Goal: Information Seeking & Learning: Learn about a topic

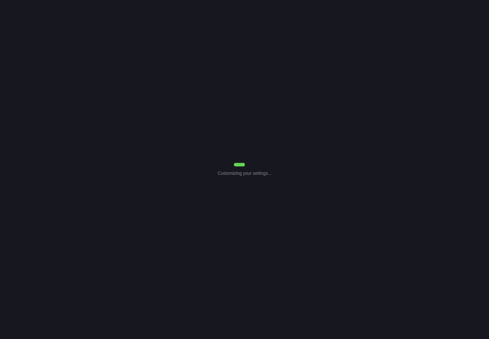
select select "7"
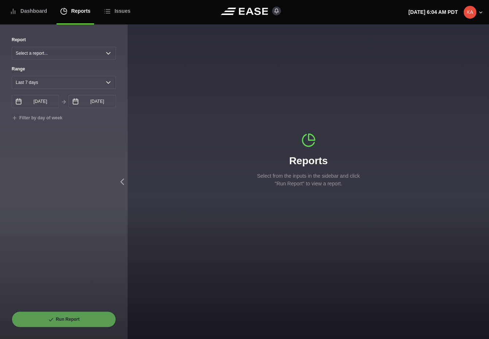
select select "Common Use"
type input "[DATE]"
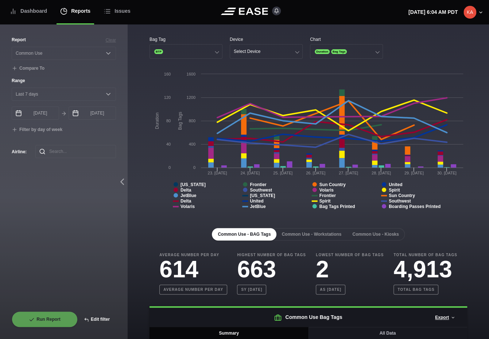
click at [97, 317] on button "Edit filter" at bounding box center [97, 319] width 38 height 16
select select "Common Use"
select select "0"
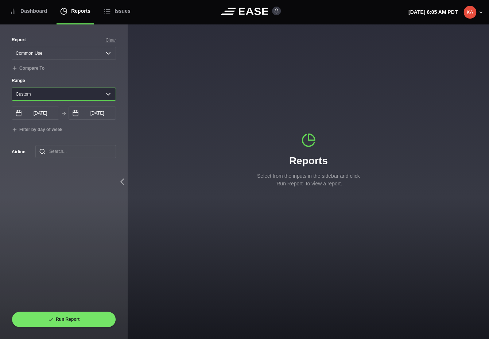
click option "Custom" at bounding box center [0, 0] width 0 height 0
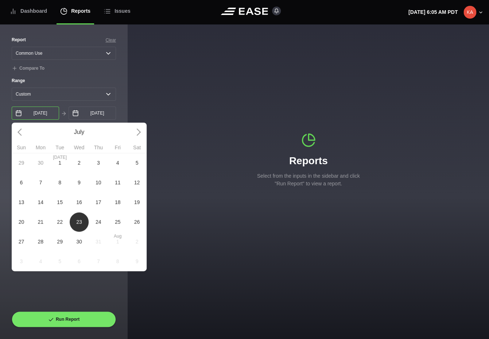
click at [42, 117] on input "[DATE]" at bounding box center [35, 112] width 47 height 13
click at [138, 130] on link at bounding box center [136, 131] width 19 height 19
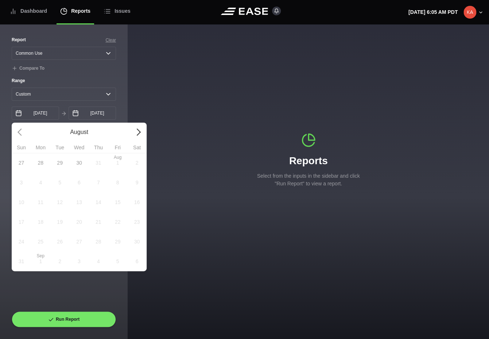
click at [138, 132] on link at bounding box center [136, 131] width 19 height 19
click at [39, 225] on div "31 [DATE] 2 3 4 5 6 7 8 9 10 11 12 13 14 15 16 17 18 19 20 21 22 23 24 25 26 27…" at bounding box center [79, 212] width 135 height 118
click at [41, 225] on div "31 [DATE] 2 3 4 5 6 7 8 9 10 11 12 13 14 15 16 17 18 19 20 21 22 23 24 25 26 27…" at bounding box center [79, 212] width 135 height 118
click at [83, 78] on label "Range" at bounding box center [64, 80] width 104 height 7
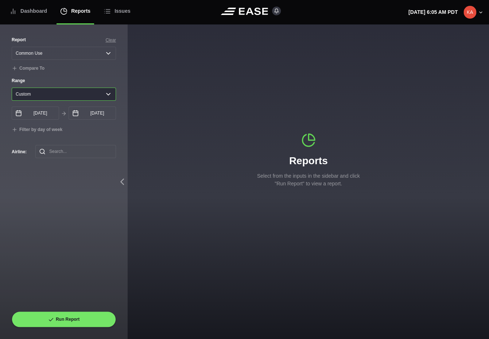
click option "Custom" at bounding box center [0, 0] width 0 height 0
click at [38, 116] on input "[DATE]" at bounding box center [35, 112] width 47 height 13
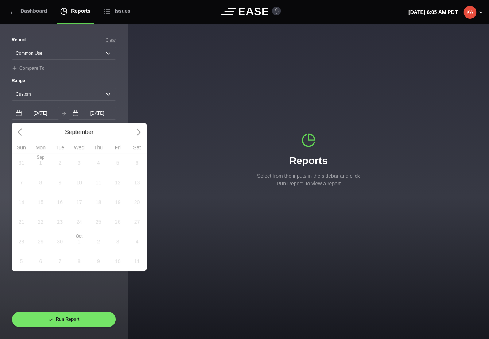
click at [82, 185] on div "31 [DATE] 2 3 4 5 6 7 8 9 10 11 12 13 14 15 16 17 18 19 20 21 22 23 24 25 26 27…" at bounding box center [79, 212] width 135 height 118
click at [79, 234] on div "31 [DATE] 2 3 4 5 6 7 8 9 10 11 12 13 14 15 16 17 18 19 20 21 22 23 24 25 26 27…" at bounding box center [79, 212] width 135 height 118
click at [23, 136] on link at bounding box center [21, 131] width 19 height 19
click at [19, 133] on link at bounding box center [21, 131] width 19 height 19
click at [117, 69] on div "Report Clear Select a report... Arrivals Common Use Daily Throughput Departures…" at bounding box center [64, 182] width 128 height 314
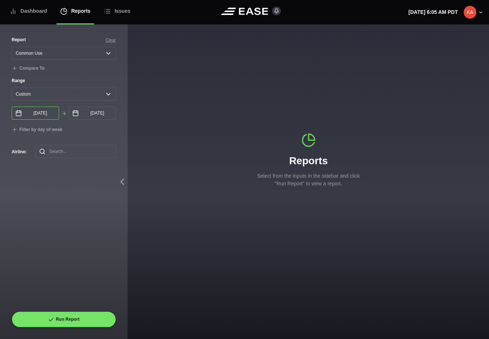
click at [44, 114] on input "[DATE]" at bounding box center [35, 112] width 47 height 13
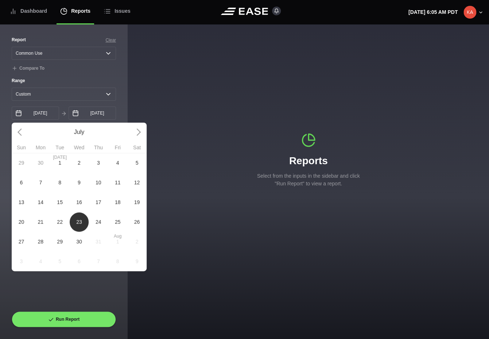
click at [78, 245] on span "30" at bounding box center [79, 242] width 6 height 8
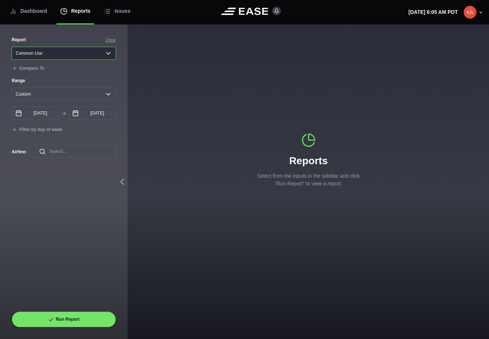
click option "Common Use" at bounding box center [0, 0] width 0 height 0
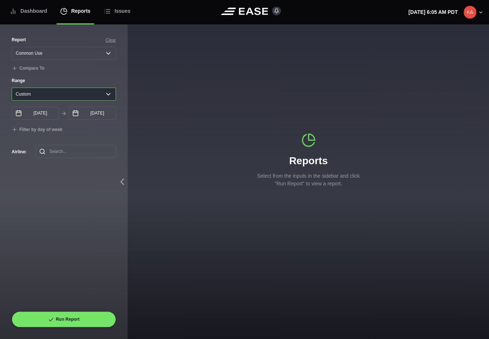
click option "Custom" at bounding box center [0, 0] width 0 height 0
click at [39, 116] on input "[DATE]" at bounding box center [35, 112] width 47 height 13
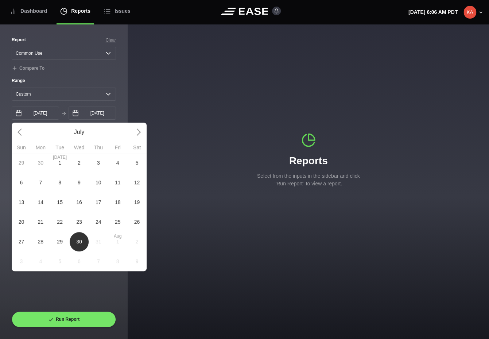
click at [114, 242] on div "29 [DATE] 1 2 3 4 5 6 7 8 9 10 11 12 13 14 15 16 17 18 19 20 21 22 23 24 25 26 …" at bounding box center [79, 212] width 135 height 118
click at [137, 250] on div "29 [DATE] 1 2 3 4 5 6 7 8 9 10 11 12 13 14 15 16 17 18 19 20 21 22 23 24 25 26 …" at bounding box center [79, 212] width 135 height 118
click at [109, 255] on div "29 [DATE] 1 2 3 4 5 6 7 8 9 10 11 12 13 14 15 16 17 18 19 20 21 22 23 24 25 26 …" at bounding box center [79, 212] width 135 height 118
click at [96, 259] on div "29 [DATE] 1 2 3 4 5 6 7 8 9 10 11 12 13 14 15 16 17 18 19 20 21 22 23 24 25 26 …" at bounding box center [79, 212] width 135 height 118
click at [39, 291] on div "Report Clear Select a report... Arrivals Common Use Daily Throughput Departures…" at bounding box center [64, 173] width 104 height 274
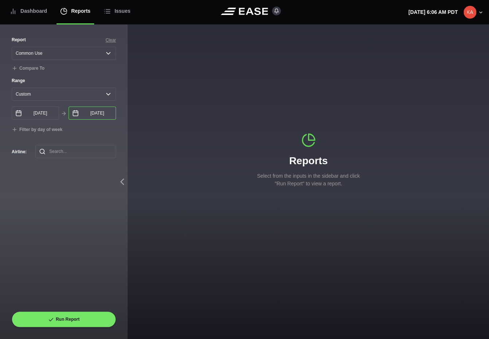
click at [96, 116] on input "[DATE]" at bounding box center [92, 112] width 47 height 13
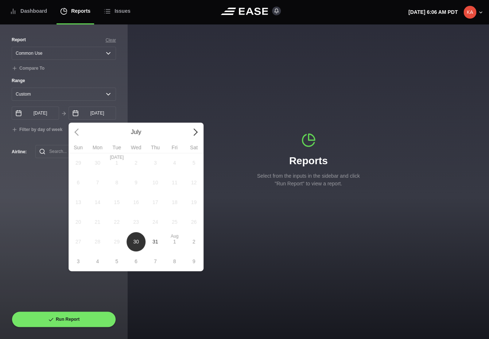
click at [196, 128] on link at bounding box center [193, 131] width 19 height 19
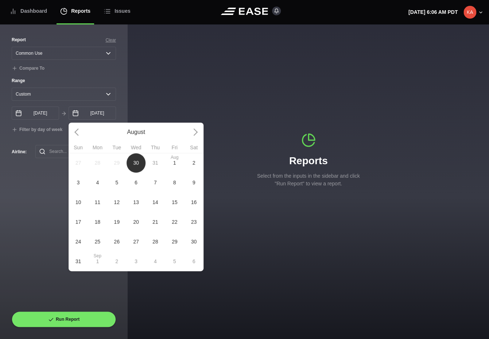
click at [54, 211] on div "Report Clear Select a report... Arrivals Common Use Daily Throughput Departures…" at bounding box center [64, 173] width 104 height 274
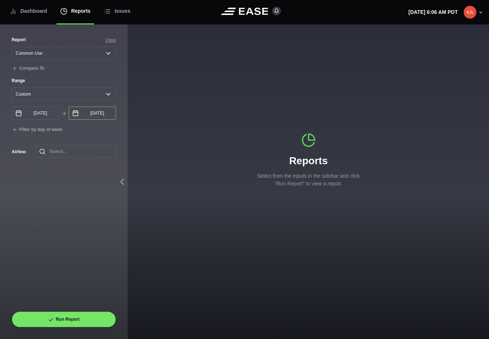
click at [100, 110] on input "[DATE]" at bounding box center [92, 112] width 47 height 13
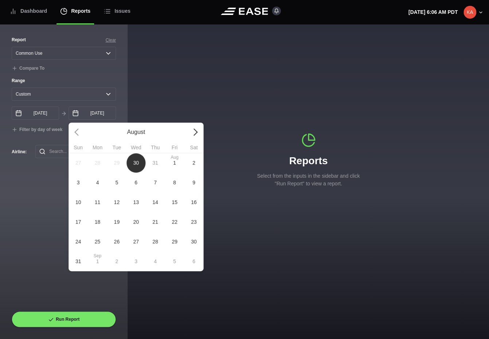
click at [195, 134] on link at bounding box center [193, 131] width 19 height 19
click at [118, 224] on span "23" at bounding box center [117, 222] width 6 height 8
type input "[DATE]"
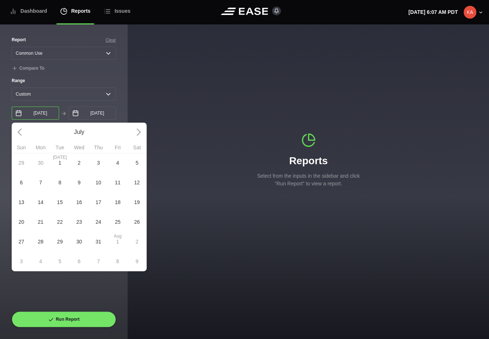
click at [36, 116] on input "[DATE]" at bounding box center [35, 112] width 47 height 13
click at [137, 136] on link at bounding box center [136, 131] width 19 height 19
click at [139, 133] on link at bounding box center [136, 131] width 19 height 19
click at [157, 106] on div "Reports Select from the inputs in the sidebar and click "Run Report" to view a …" at bounding box center [308, 159] width 361 height 271
click at [45, 116] on input "[DATE]" at bounding box center [35, 112] width 47 height 13
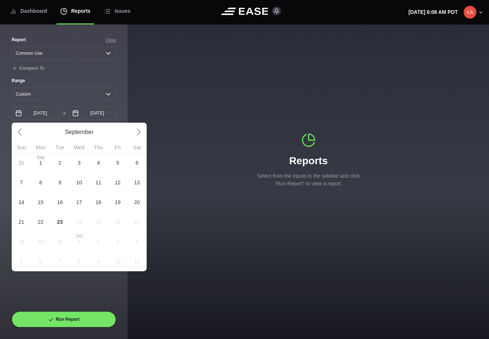
click at [42, 204] on span "15" at bounding box center [41, 202] width 6 height 8
type input "[DATE]"
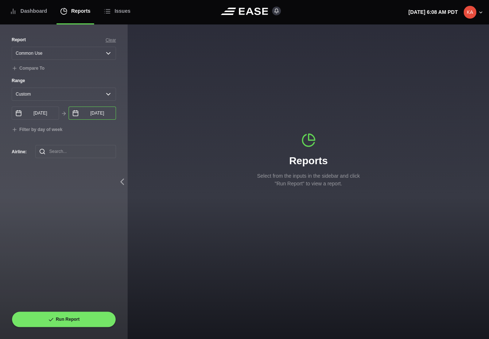
click at [94, 115] on input "[DATE]" at bounding box center [92, 112] width 47 height 13
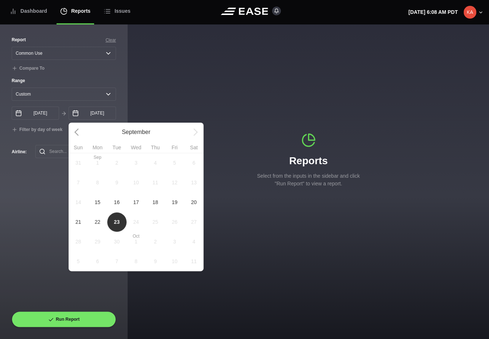
click at [121, 204] on span "16" at bounding box center [116, 202] width 19 height 20
type input "[DATE]"
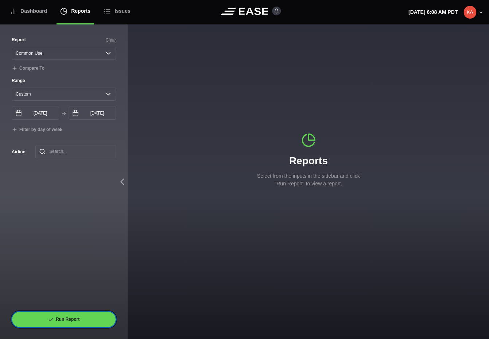
click at [55, 318] on button "Run Report" at bounding box center [64, 319] width 104 height 16
select select "Common Use"
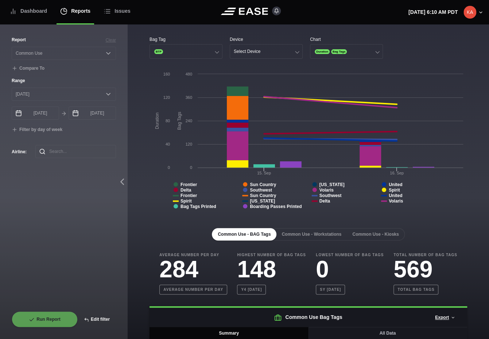
click at [99, 317] on button "Edit filter" at bounding box center [97, 319] width 38 height 16
select select "Common Use"
select select "0"
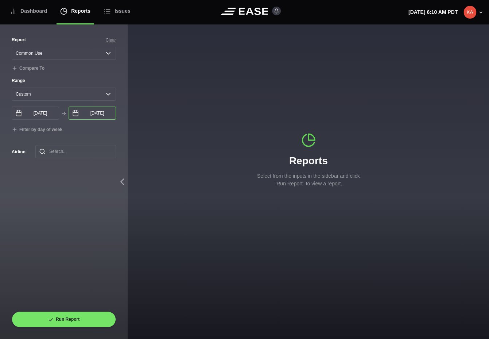
click at [91, 112] on input "[DATE]" at bounding box center [92, 112] width 47 height 13
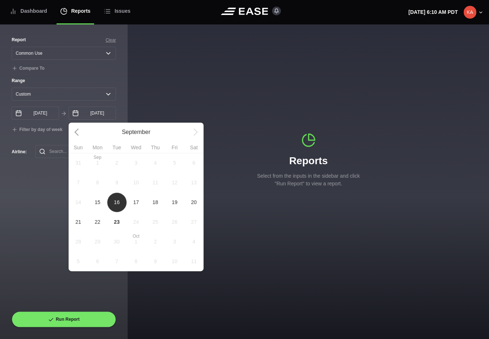
click at [100, 204] on span "15" at bounding box center [97, 202] width 6 height 8
type input "[DATE]"
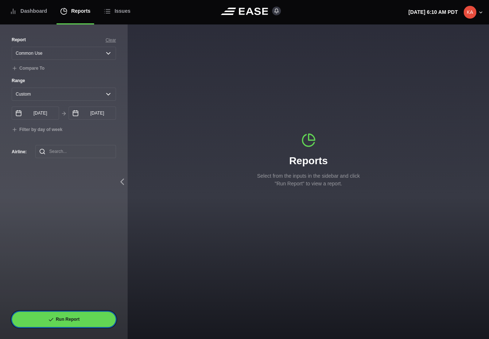
click at [64, 318] on button "Run Report" at bounding box center [64, 319] width 104 height 16
select select "Common Use"
select select "0"
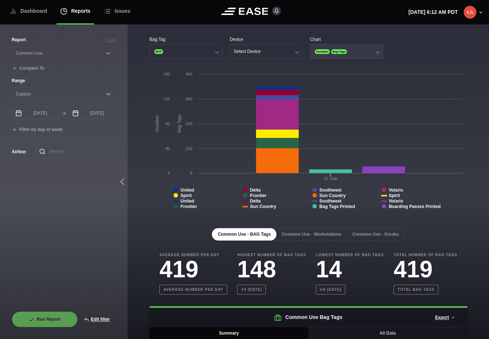
click at [375, 52] on button "Duration Bag Tags" at bounding box center [346, 51] width 73 height 15
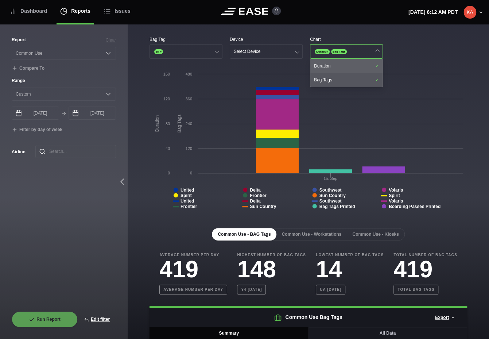
click at [368, 69] on div "Duration" at bounding box center [346, 66] width 72 height 14
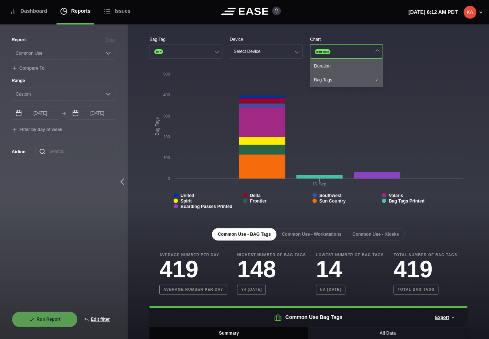
click at [440, 45] on div "Bag Tag BTP Device Select Device Chart Bag Tags Duration Bag Tags" at bounding box center [307, 47] width 317 height 23
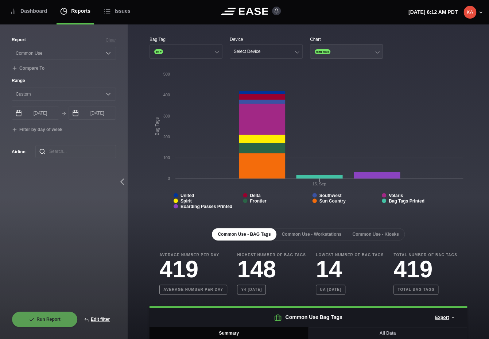
click at [371, 52] on button "Bag Tags" at bounding box center [346, 51] width 73 height 15
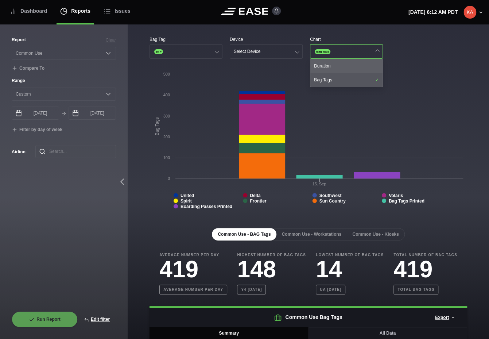
click at [356, 67] on div "Duration" at bounding box center [346, 66] width 72 height 14
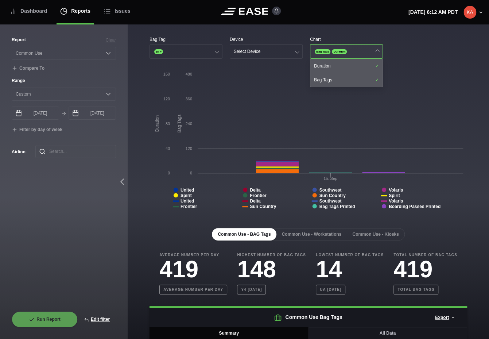
click at [366, 50] on button "Bag Tags Duration" at bounding box center [346, 51] width 73 height 15
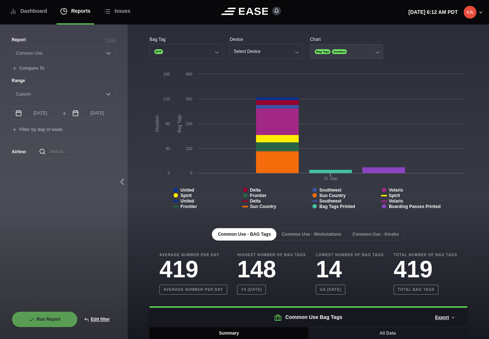
click at [366, 50] on button "Bag Tags Duration" at bounding box center [346, 51] width 73 height 15
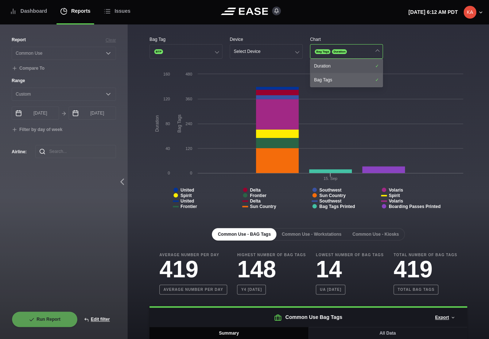
click at [345, 81] on div "Bag Tags" at bounding box center [346, 80] width 72 height 14
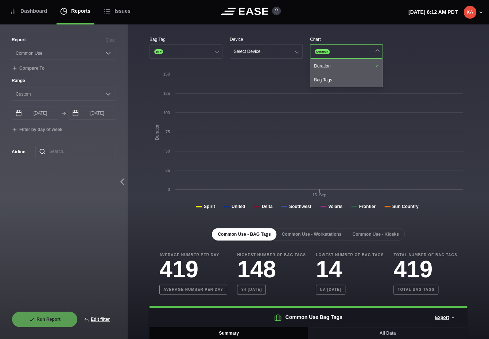
click at [426, 45] on div "Bag Tag BTP Device Select Device Chart Duration Duration Bag Tags" at bounding box center [307, 47] width 317 height 23
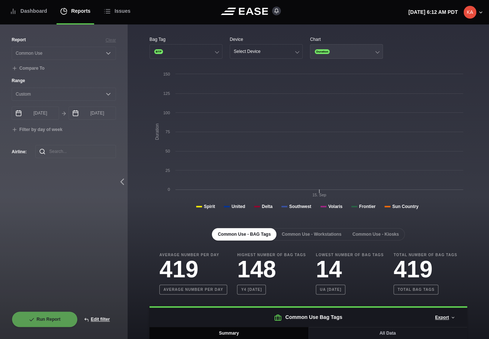
click at [364, 55] on button "Duration" at bounding box center [346, 51] width 73 height 15
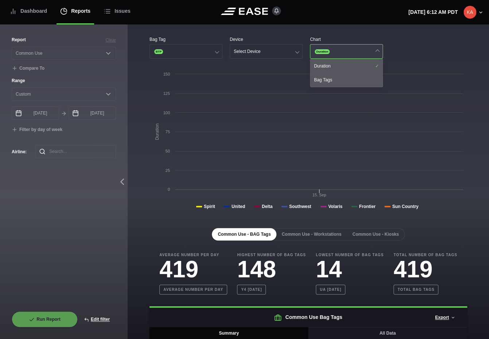
click at [364, 55] on button "Duration" at bounding box center [346, 51] width 73 height 15
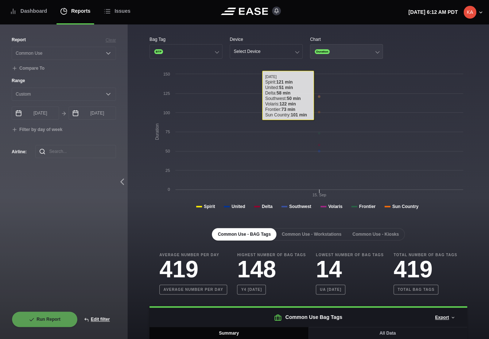
click at [368, 52] on button "Duration" at bounding box center [346, 51] width 73 height 15
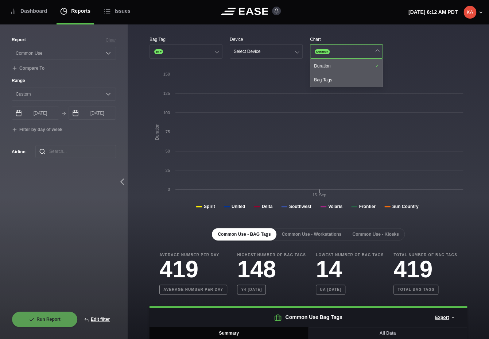
click at [369, 51] on button "Duration" at bounding box center [346, 51] width 73 height 15
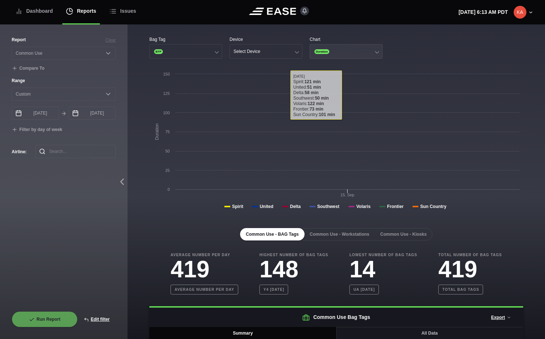
click at [349, 50] on button "Duration" at bounding box center [346, 51] width 73 height 15
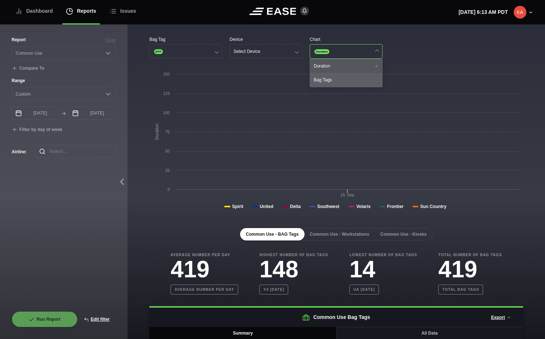
click at [345, 77] on div "Bag Tags" at bounding box center [346, 80] width 72 height 14
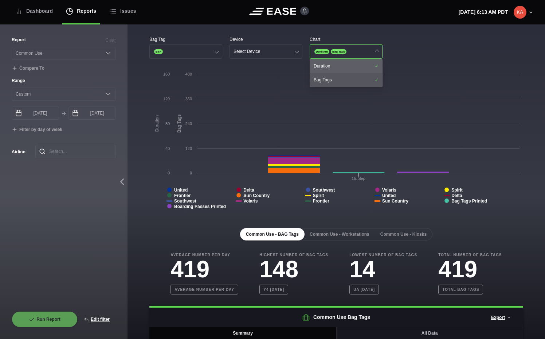
click at [345, 67] on div "Duration" at bounding box center [346, 66] width 72 height 14
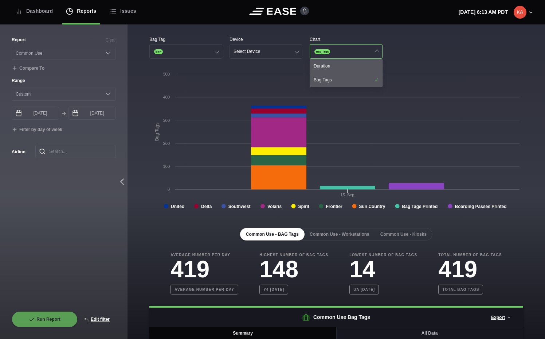
click at [419, 53] on div "Bag Tag BTP Device Select Device Chart Bag Tags Duration Bag Tags" at bounding box center [336, 47] width 374 height 23
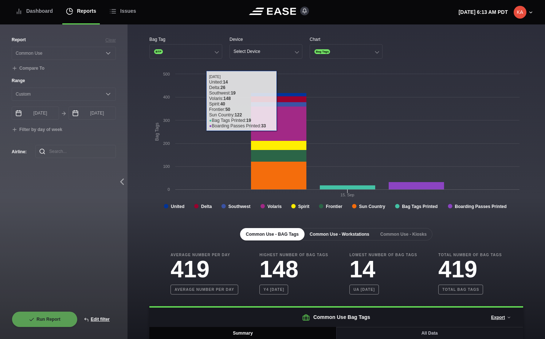
click at [342, 235] on button "Common Use - Workstations" at bounding box center [339, 234] width 71 height 12
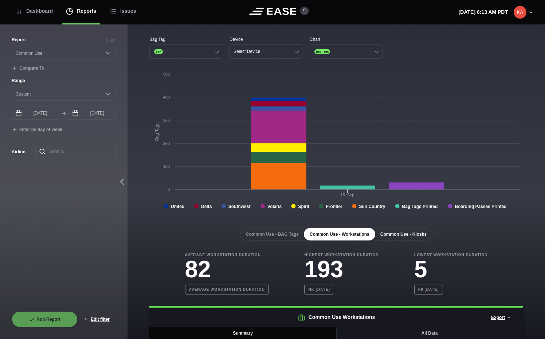
click at [397, 233] on button "Common Use - Kiosks" at bounding box center [404, 234] width 58 height 12
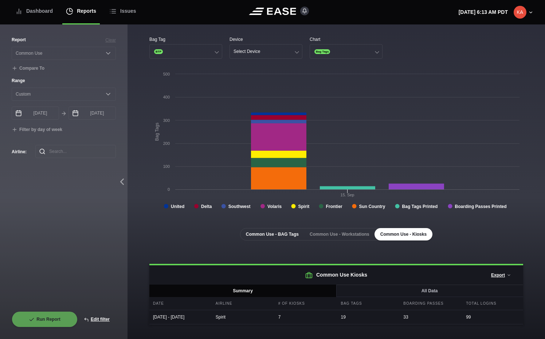
click at [289, 234] on button "Common Use - BAG Tags" at bounding box center [272, 234] width 65 height 12
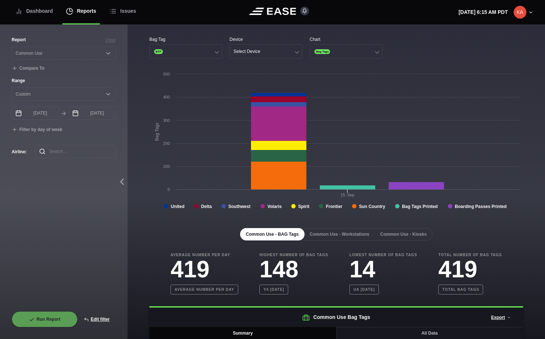
click at [157, 231] on div "Common Use - BAG Tags Common Use - Workstations Common Use - Kiosks" at bounding box center [336, 234] width 374 height 12
click at [100, 319] on button "Edit filter" at bounding box center [97, 319] width 38 height 16
select select "Common Use"
select select "0"
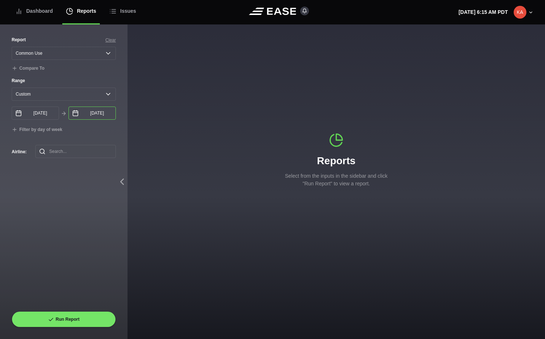
click at [97, 110] on input "[DATE]" at bounding box center [92, 112] width 47 height 13
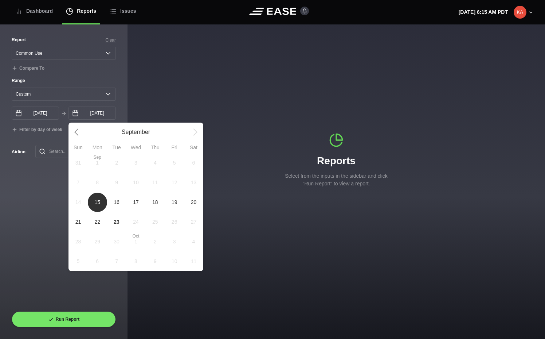
click at [118, 206] on span "16" at bounding box center [117, 202] width 6 height 8
type input "[DATE]"
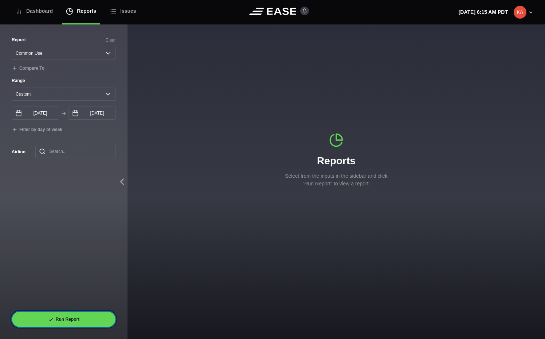
click at [72, 317] on button "Run Report" at bounding box center [64, 319] width 104 height 16
select select "Common Use"
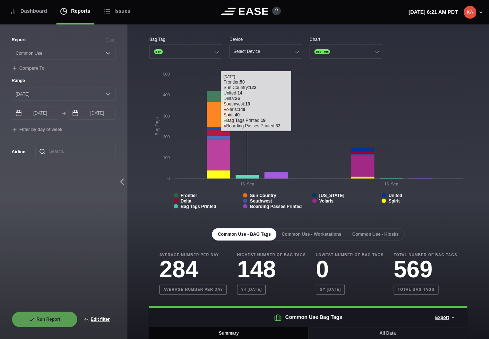
click at [219, 148] on rect at bounding box center [218, 154] width 23 height 31
